Goal: Task Accomplishment & Management: Use online tool/utility

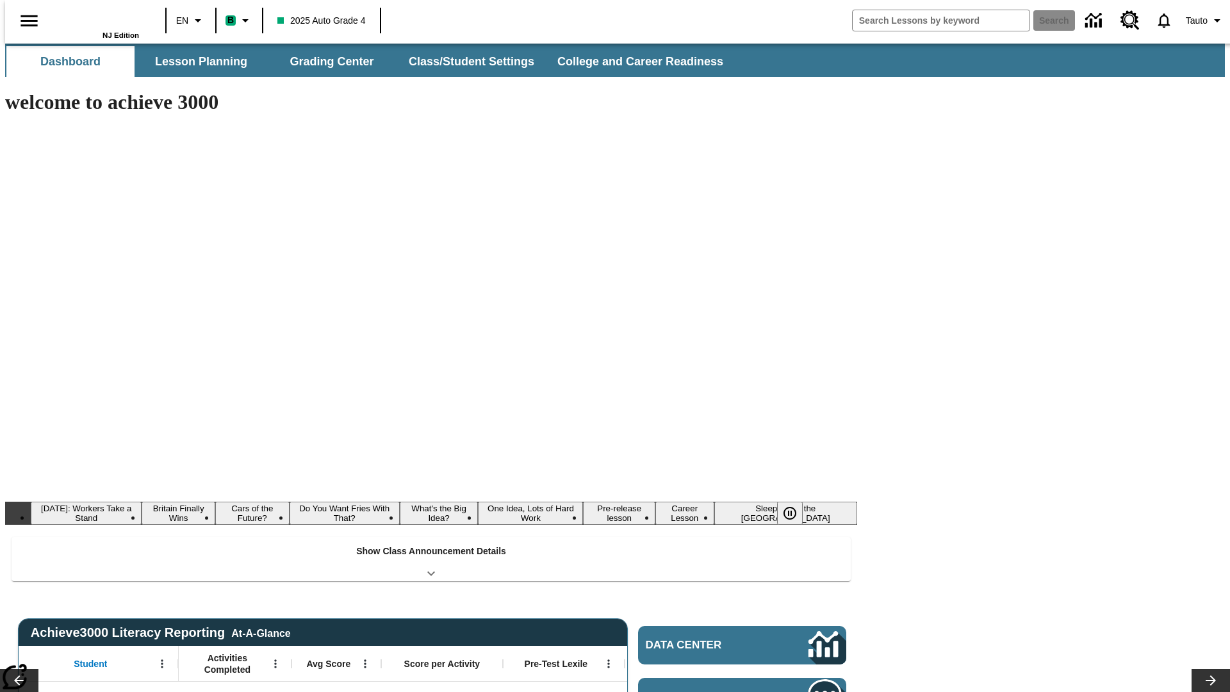
type input "-1"
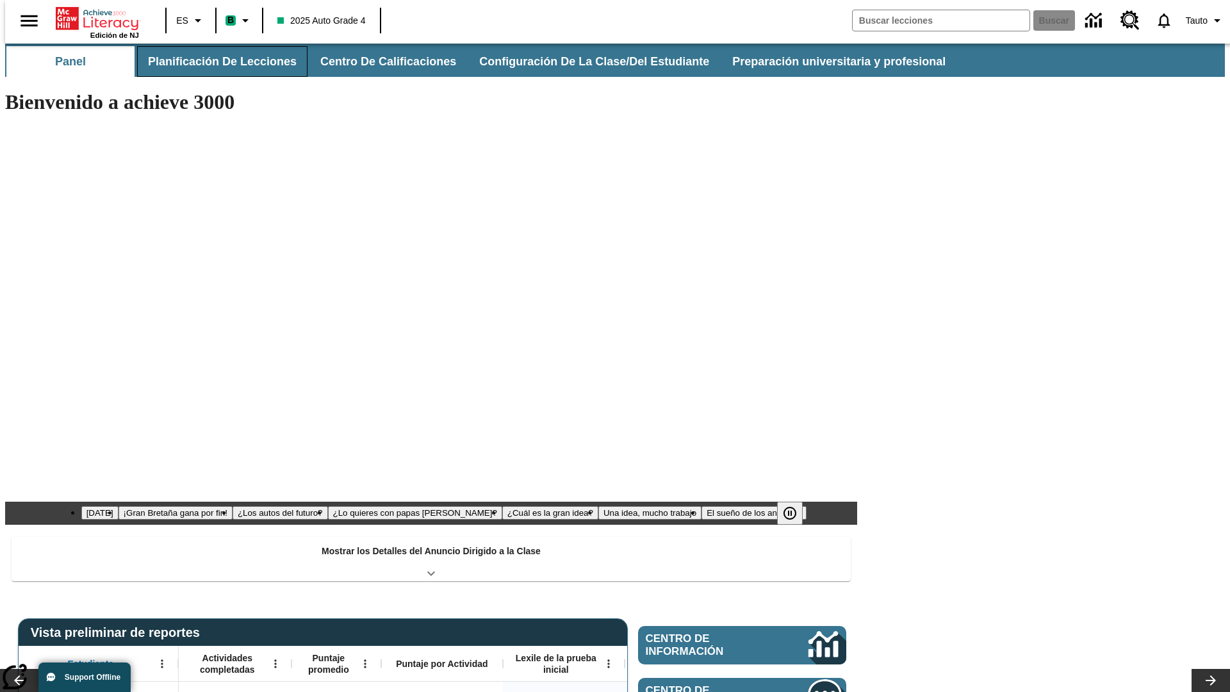
click at [215, 62] on button "Planificación de lecciones" at bounding box center [222, 61] width 170 height 31
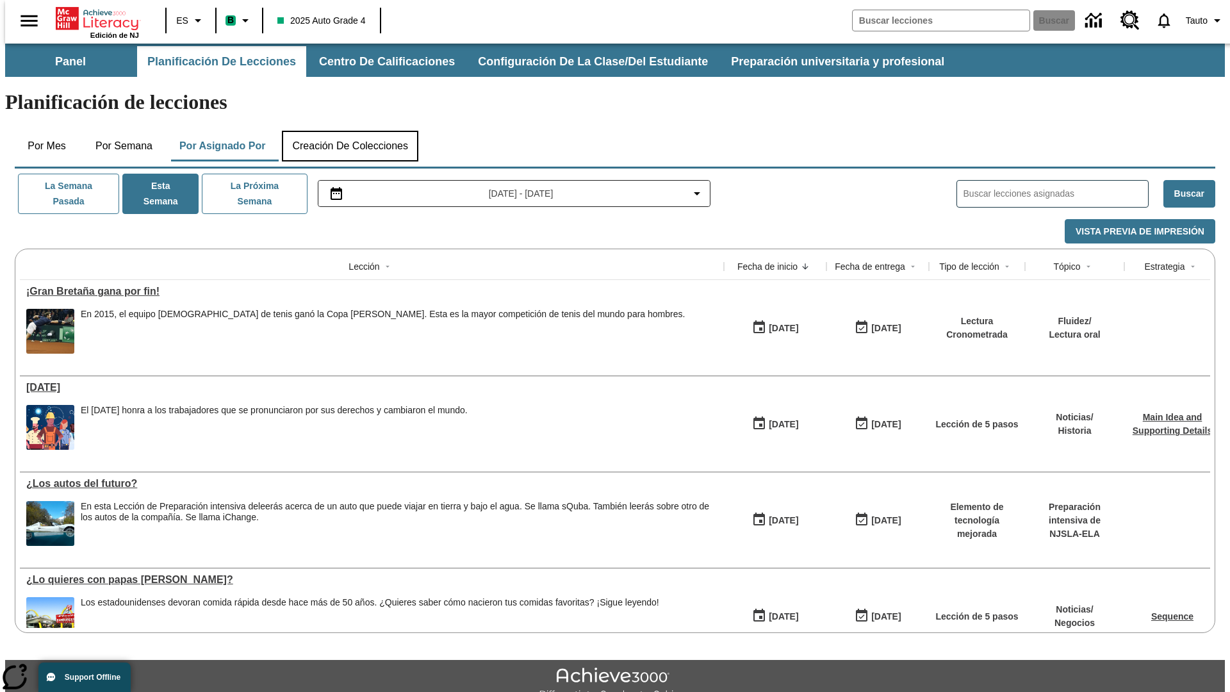
click at [350, 131] on button "Creación de colecciones" at bounding box center [350, 146] width 137 height 31
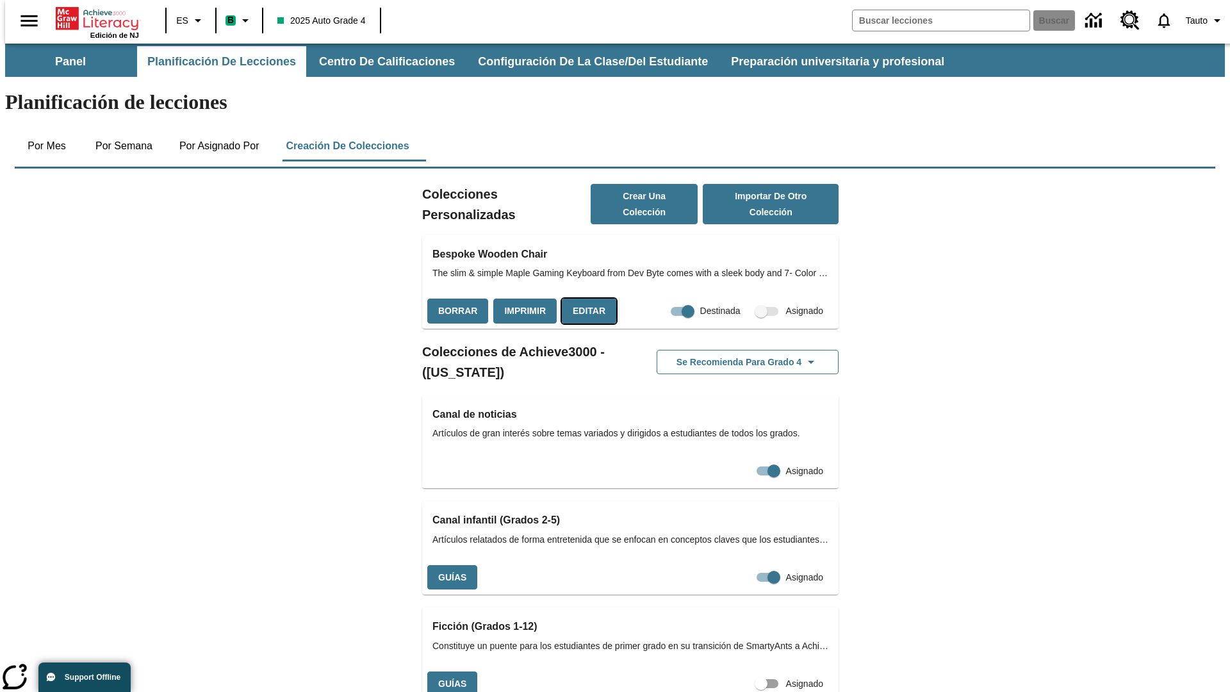
click at [585, 299] on button "Editar" at bounding box center [589, 311] width 54 height 25
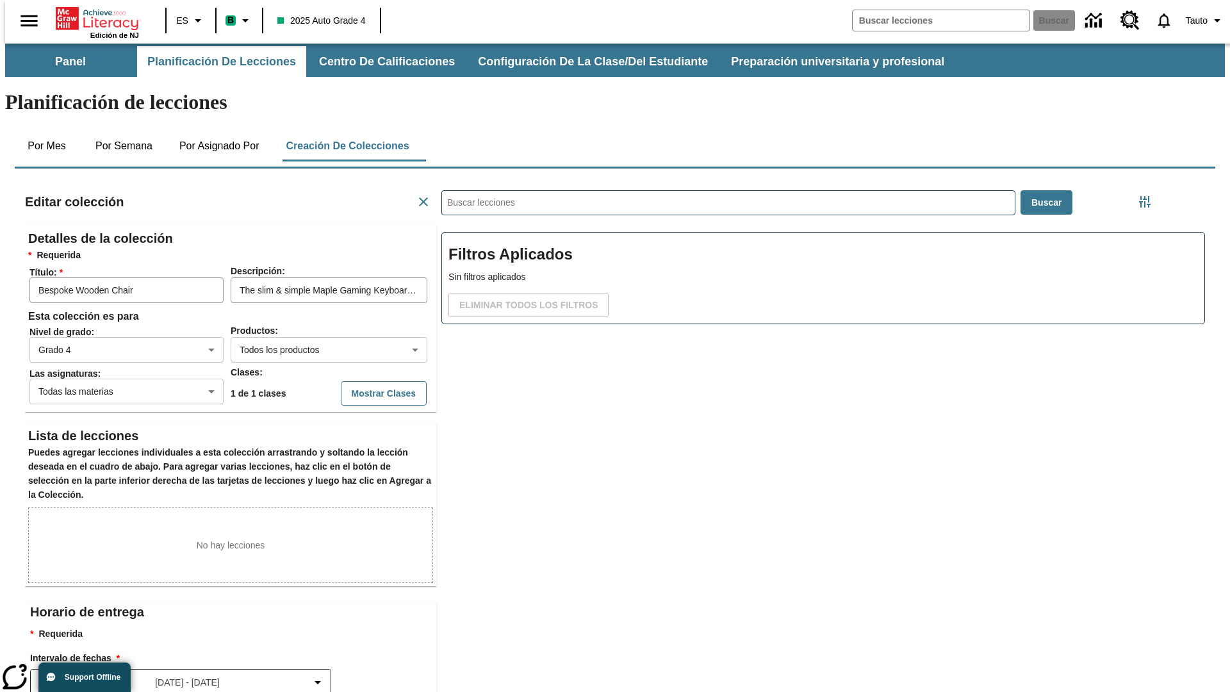
scroll to position [1, 1]
